Goal: Check status: Check status

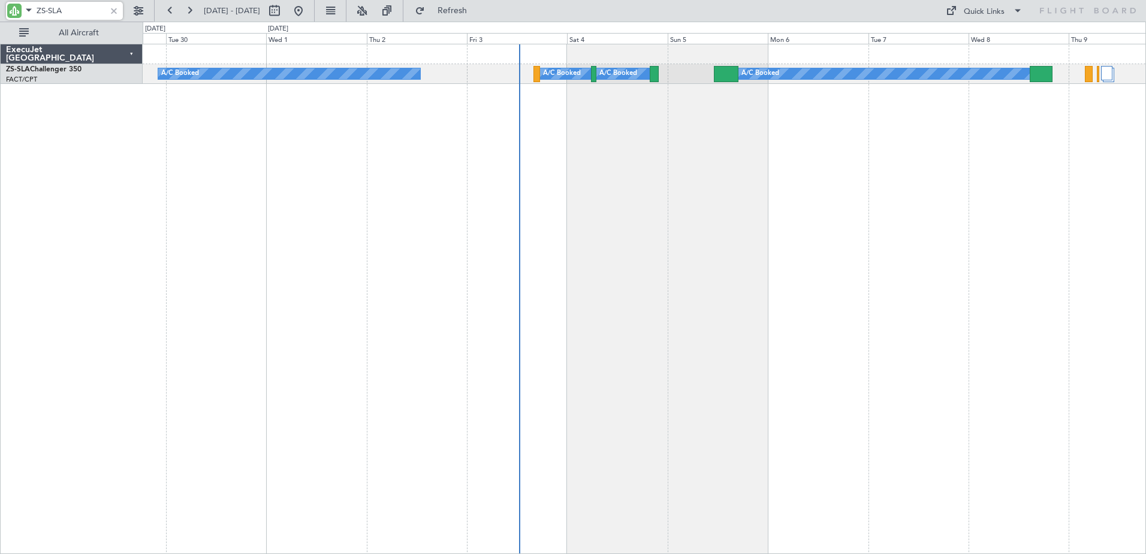
click at [121, 7] on div "ZS-SLA" at bounding box center [64, 11] width 117 height 18
click at [116, 8] on div at bounding box center [113, 10] width 13 height 13
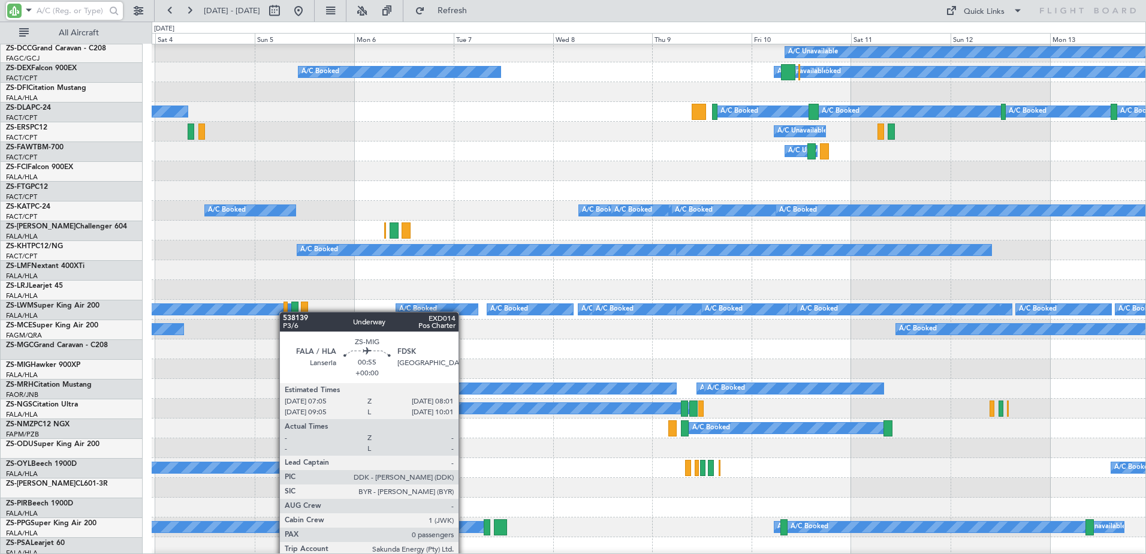
scroll to position [180, 0]
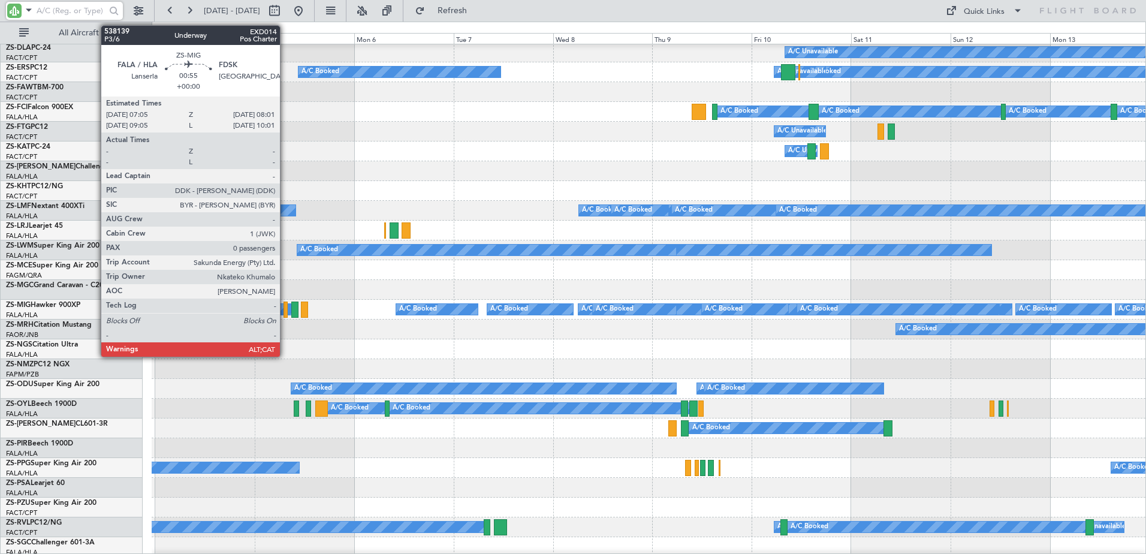
click at [285, 310] on div at bounding box center [286, 310] width 4 height 16
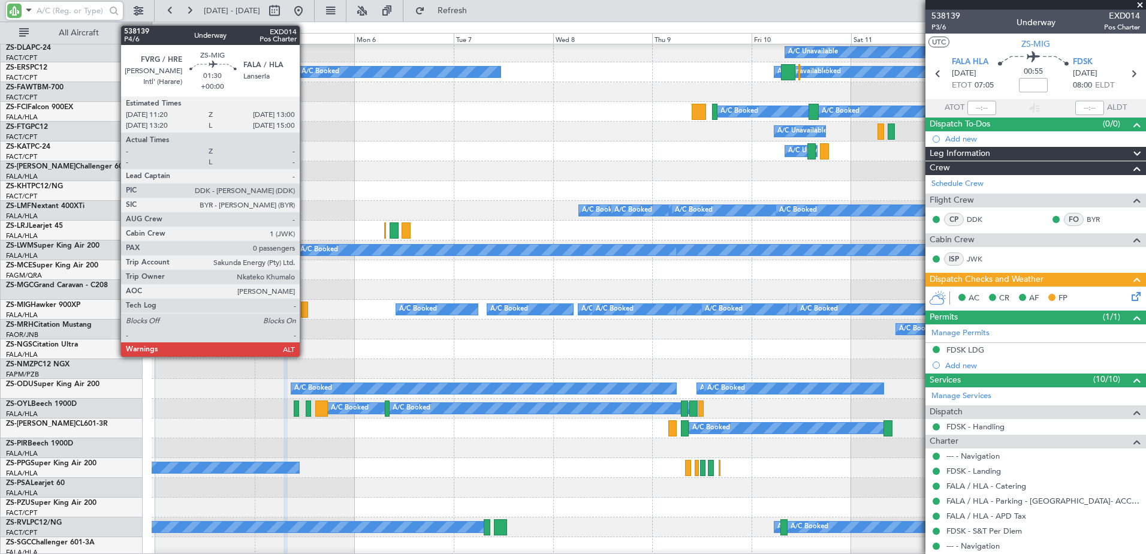
click at [305, 308] on div at bounding box center [304, 310] width 7 height 16
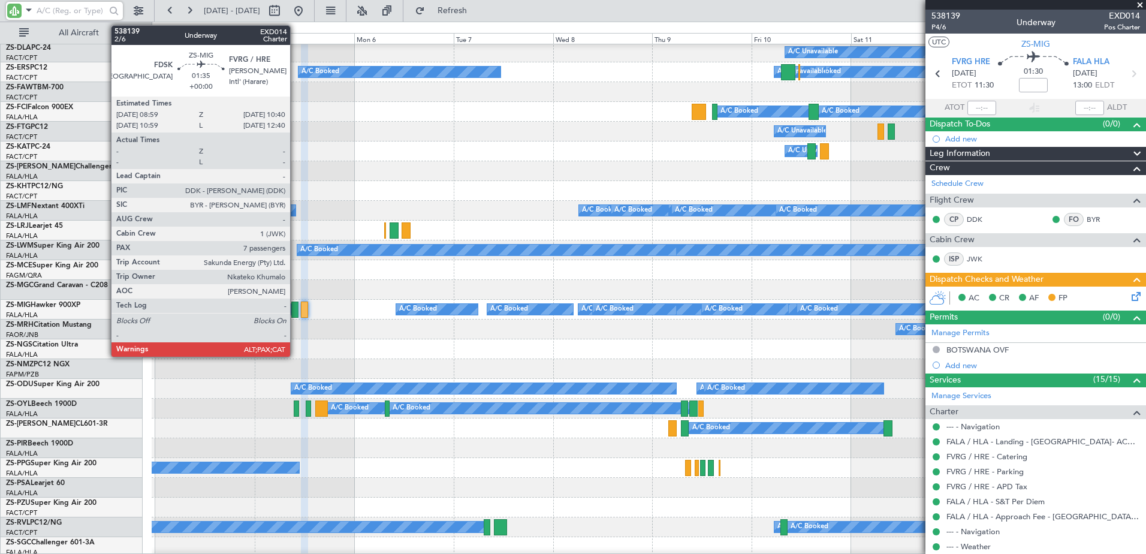
click at [296, 309] on div at bounding box center [294, 310] width 7 height 16
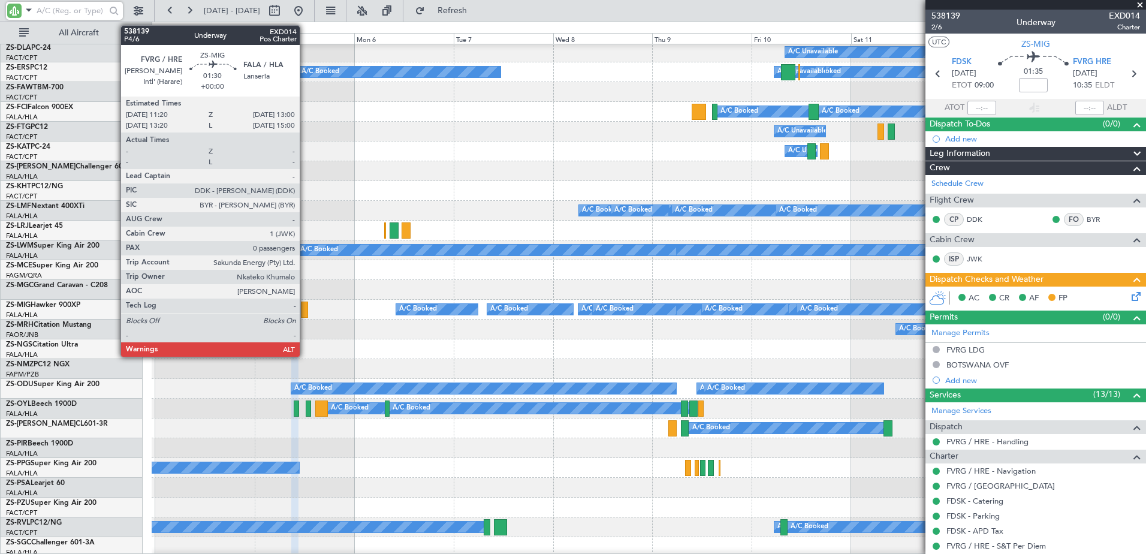
click at [305, 309] on div at bounding box center [304, 310] width 7 height 16
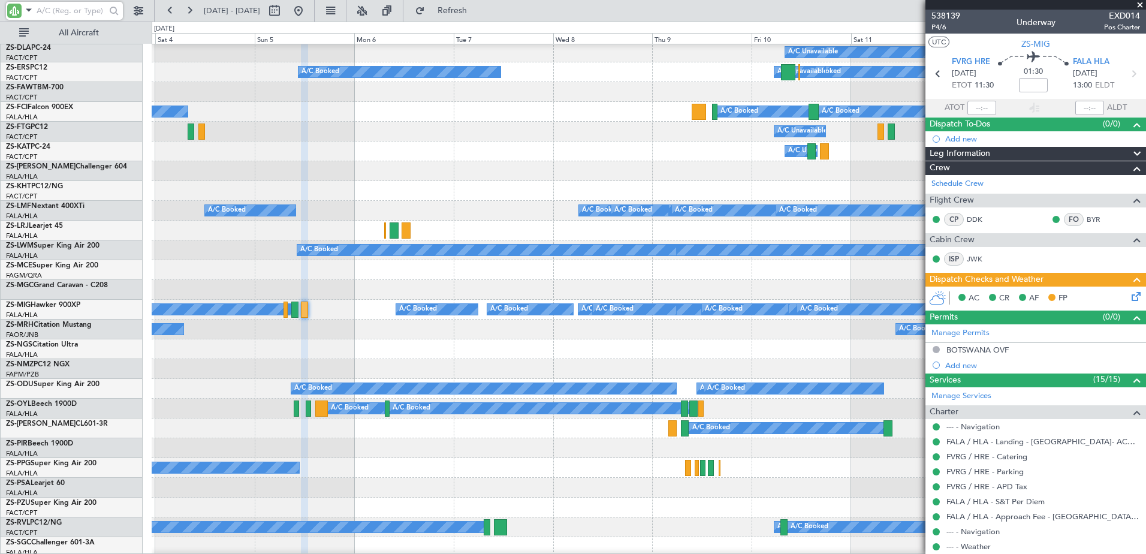
scroll to position [300, 0]
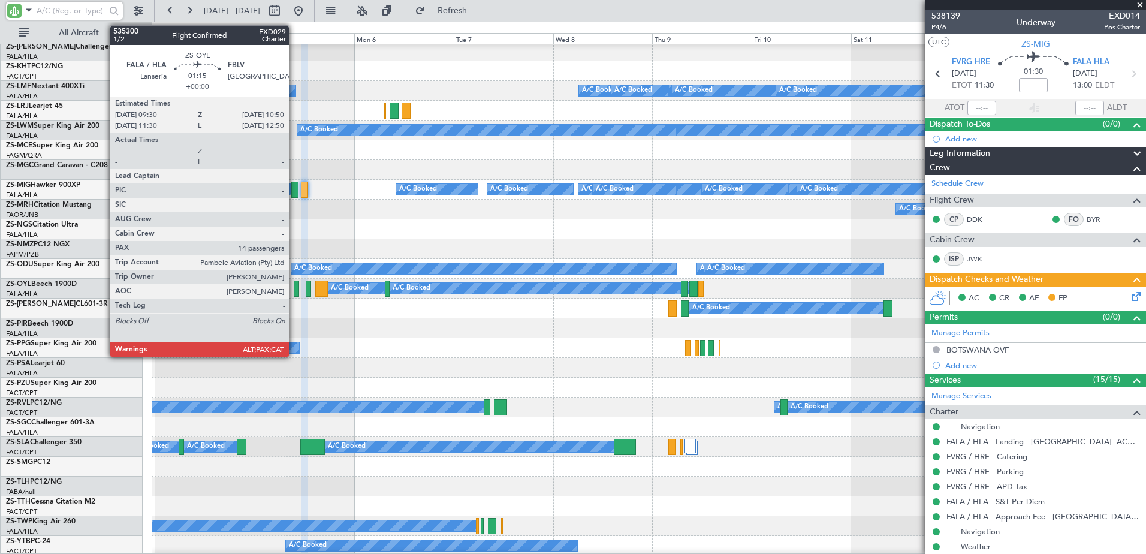
click at [294, 291] on div at bounding box center [297, 289] width 6 height 16
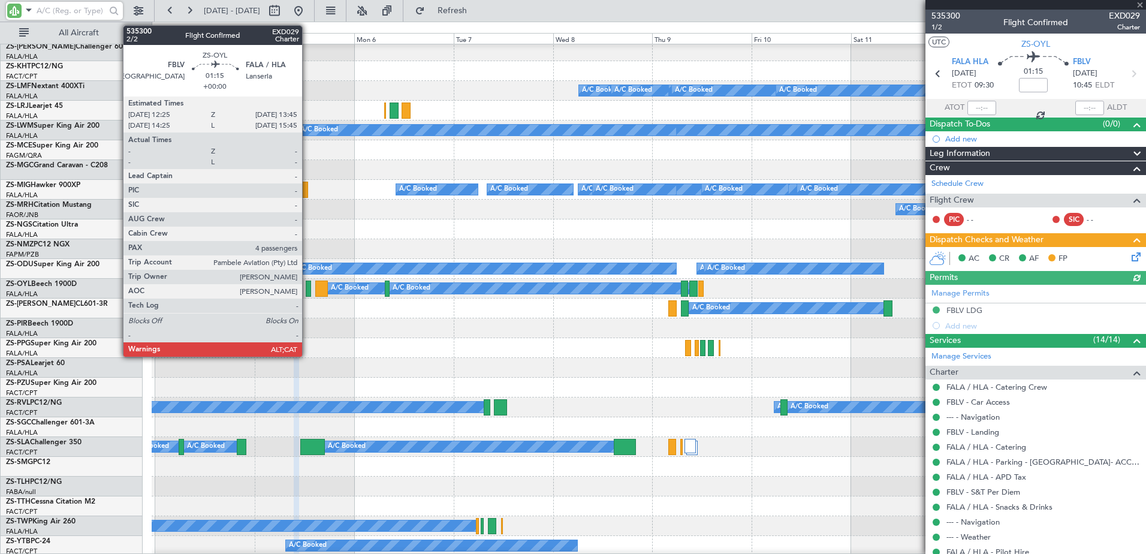
click at [307, 289] on div at bounding box center [309, 289] width 6 height 16
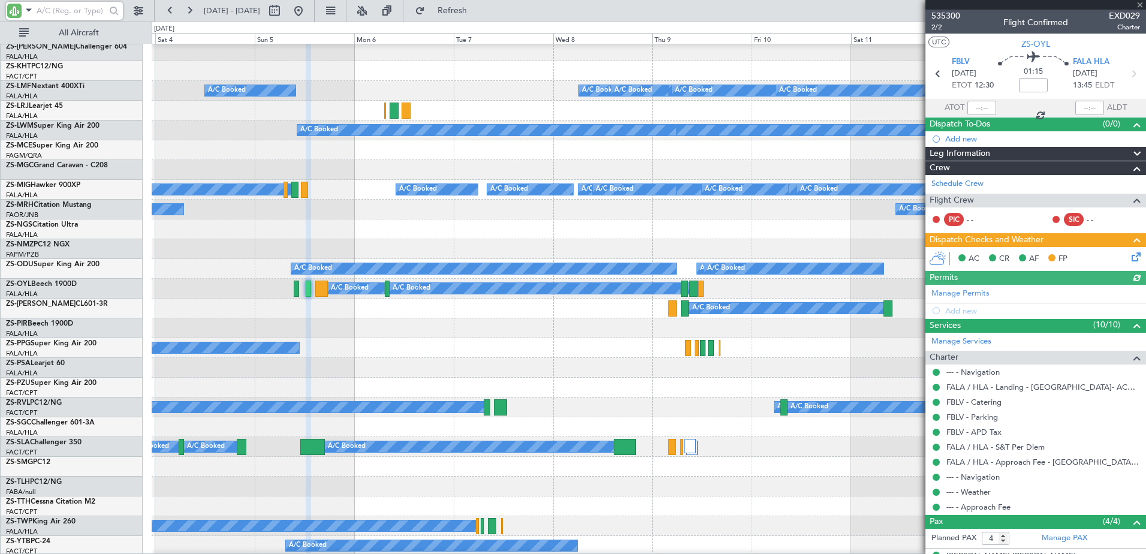
scroll to position [321, 0]
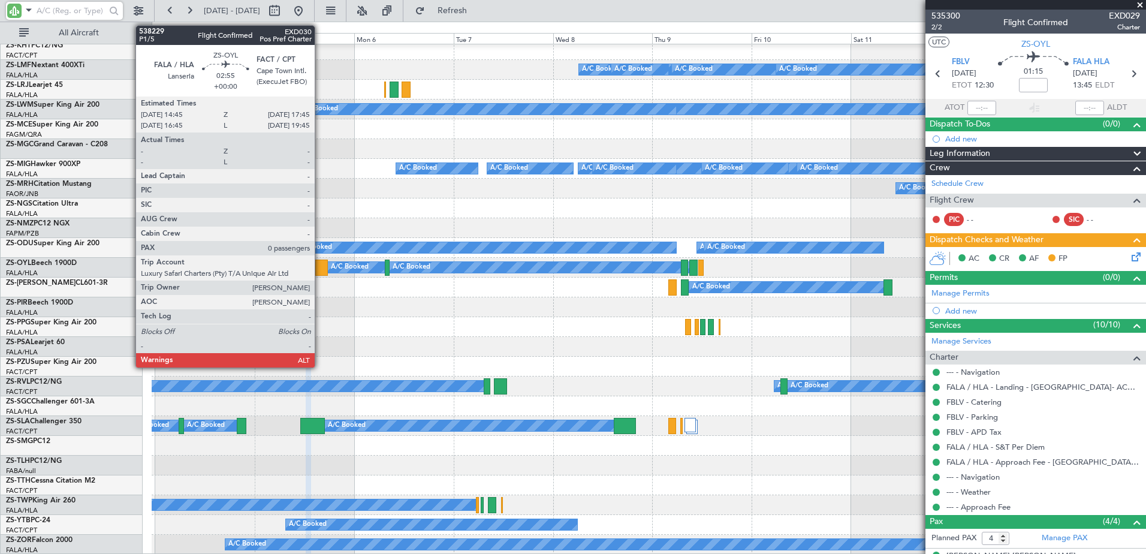
click at [320, 269] on div at bounding box center [321, 268] width 13 height 16
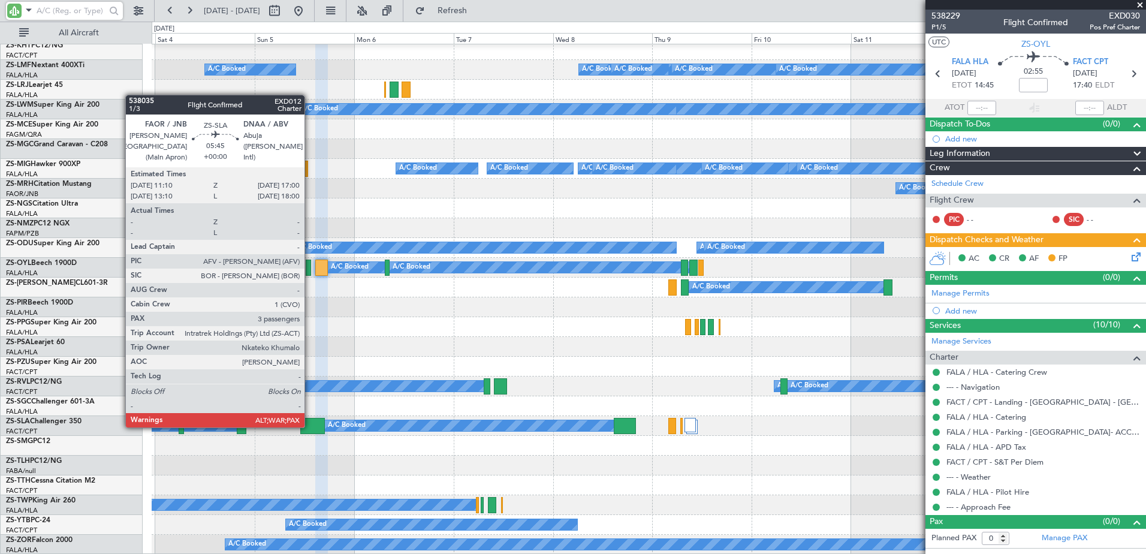
click at [310, 426] on div at bounding box center [312, 426] width 25 height 16
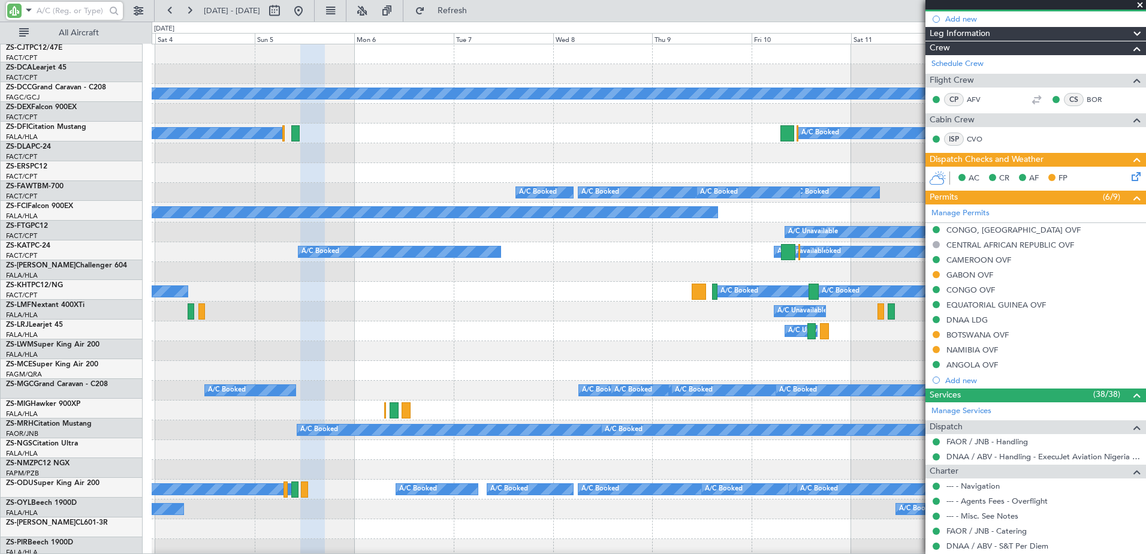
scroll to position [0, 0]
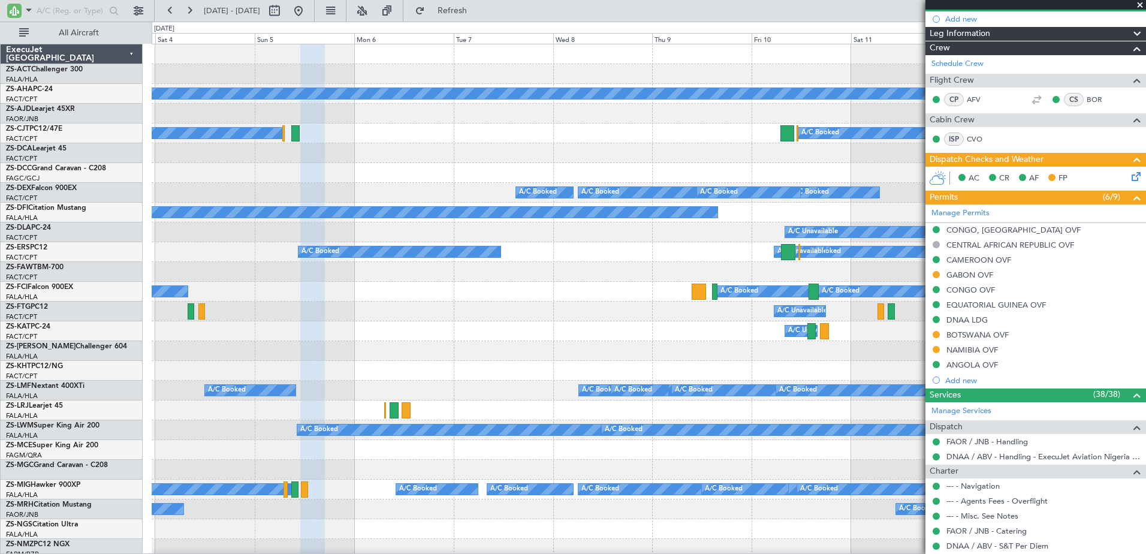
click at [1141, 3] on span at bounding box center [1140, 5] width 12 height 11
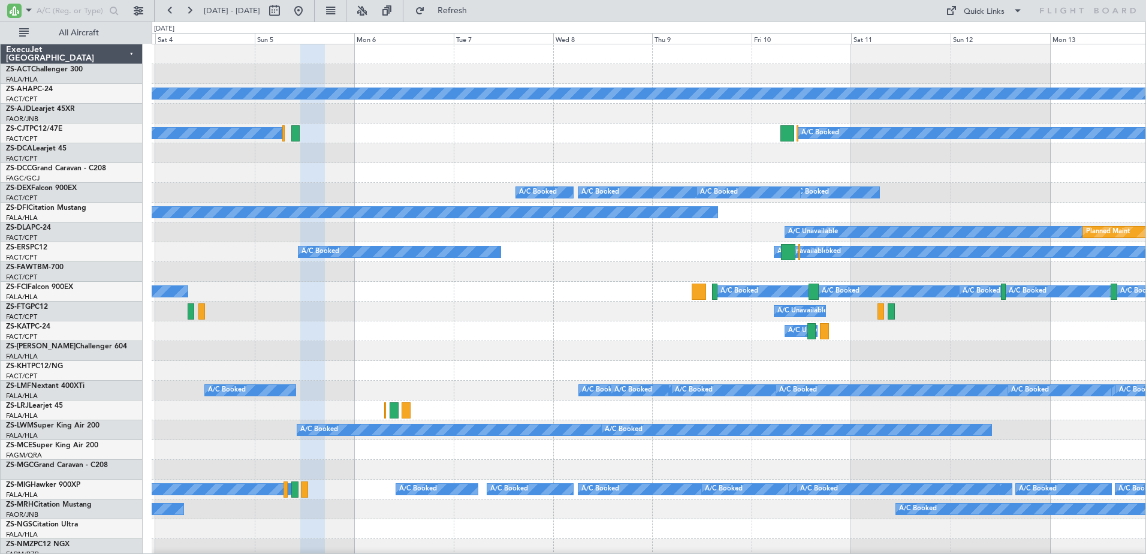
type input "0"
